Goal: Task Accomplishment & Management: Complete application form

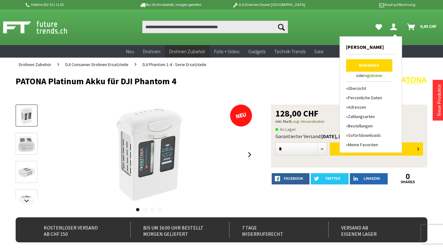
click at [379, 62] on link "Anmelden" at bounding box center [369, 65] width 46 height 13
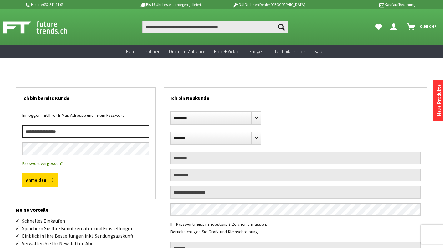
click at [45, 132] on input "email" at bounding box center [85, 131] width 127 height 13
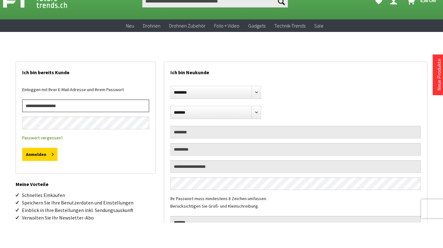
click at [40, 129] on input "email" at bounding box center [85, 131] width 127 height 13
type input "**********"
